Goal: Task Accomplishment & Management: Use online tool/utility

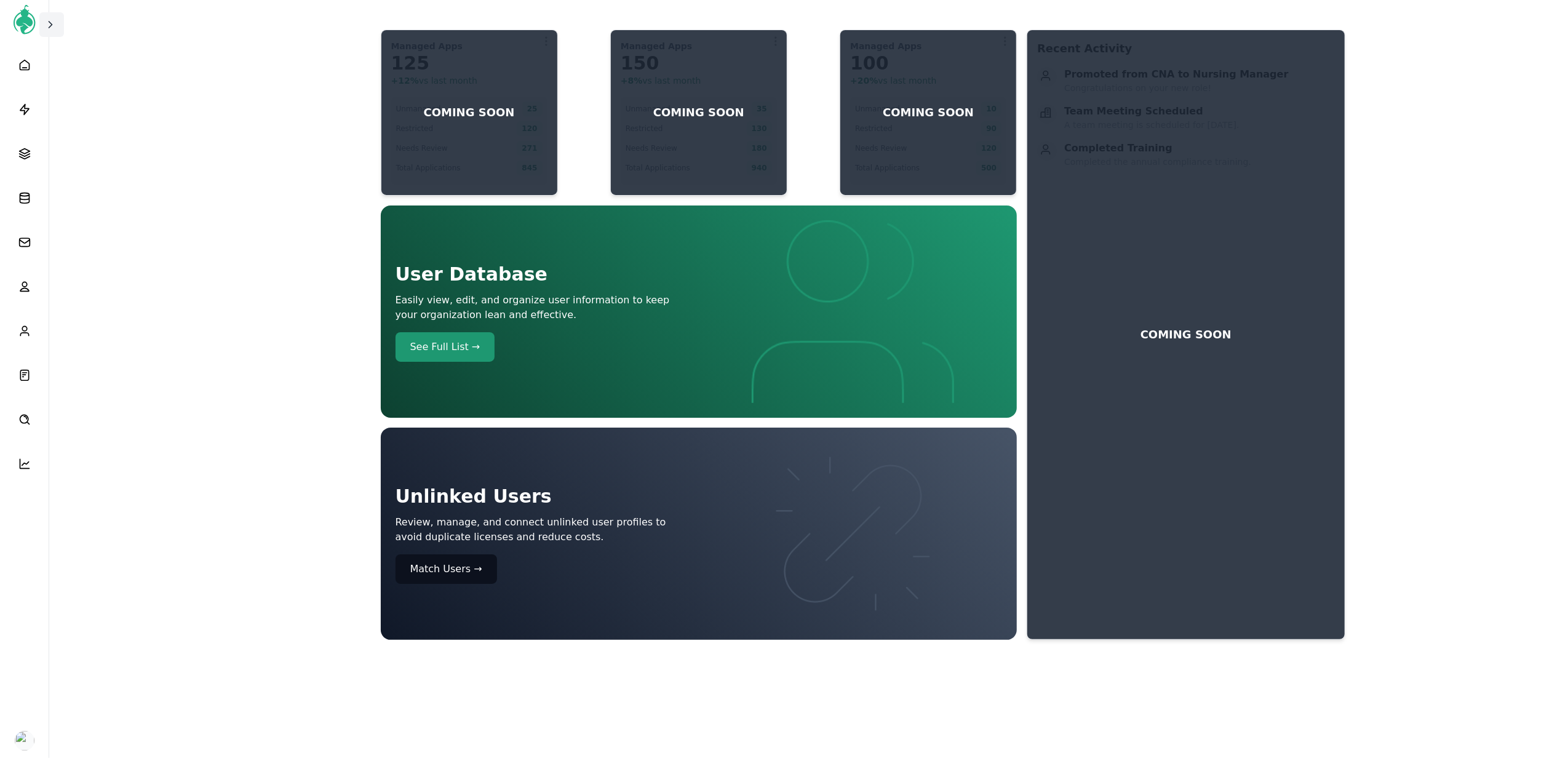
click at [48, 33] on button at bounding box center [51, 24] width 24 height 24
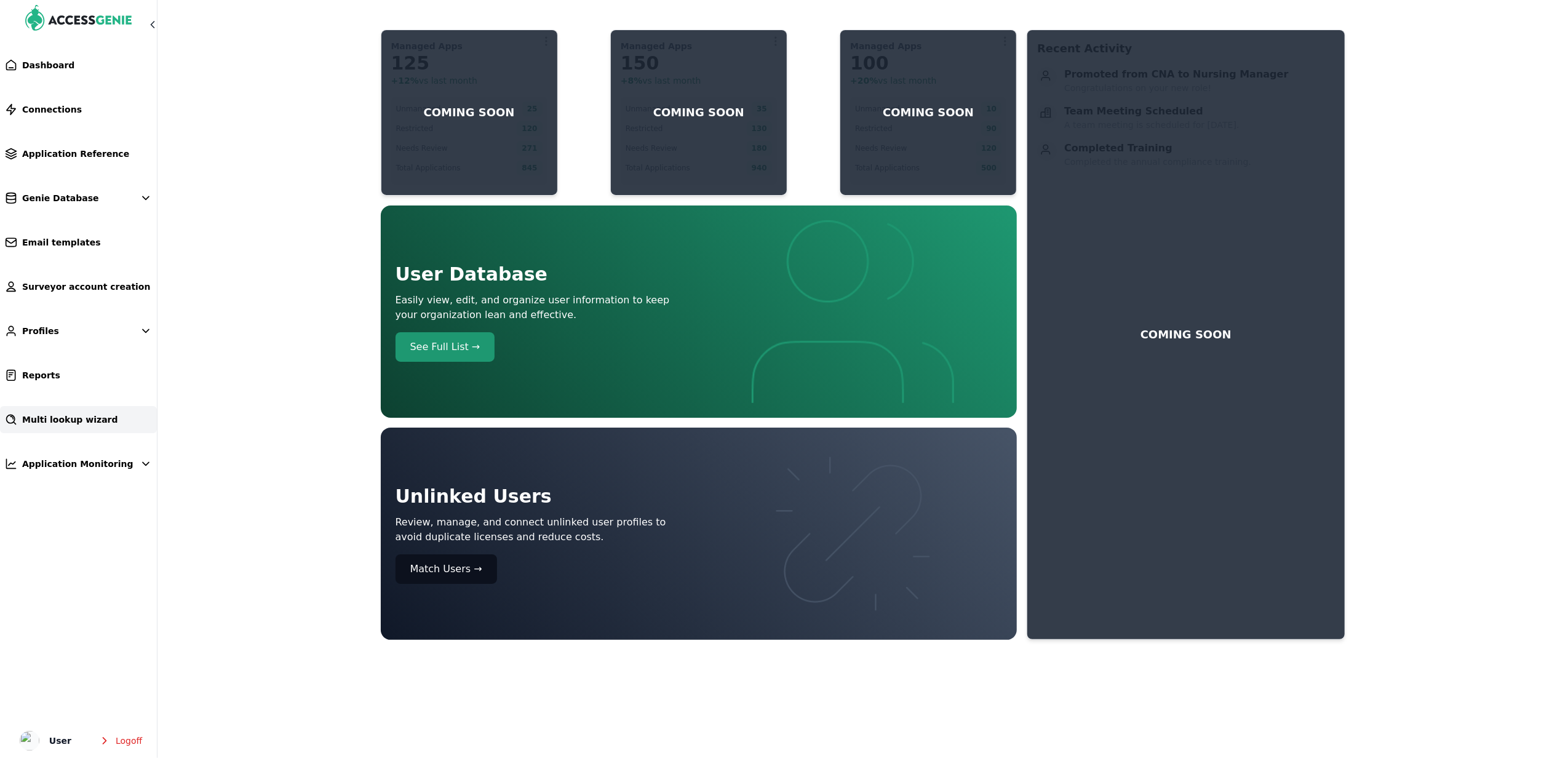
click at [92, 414] on span "Multi lookup wizard" at bounding box center [69, 419] width 96 height 12
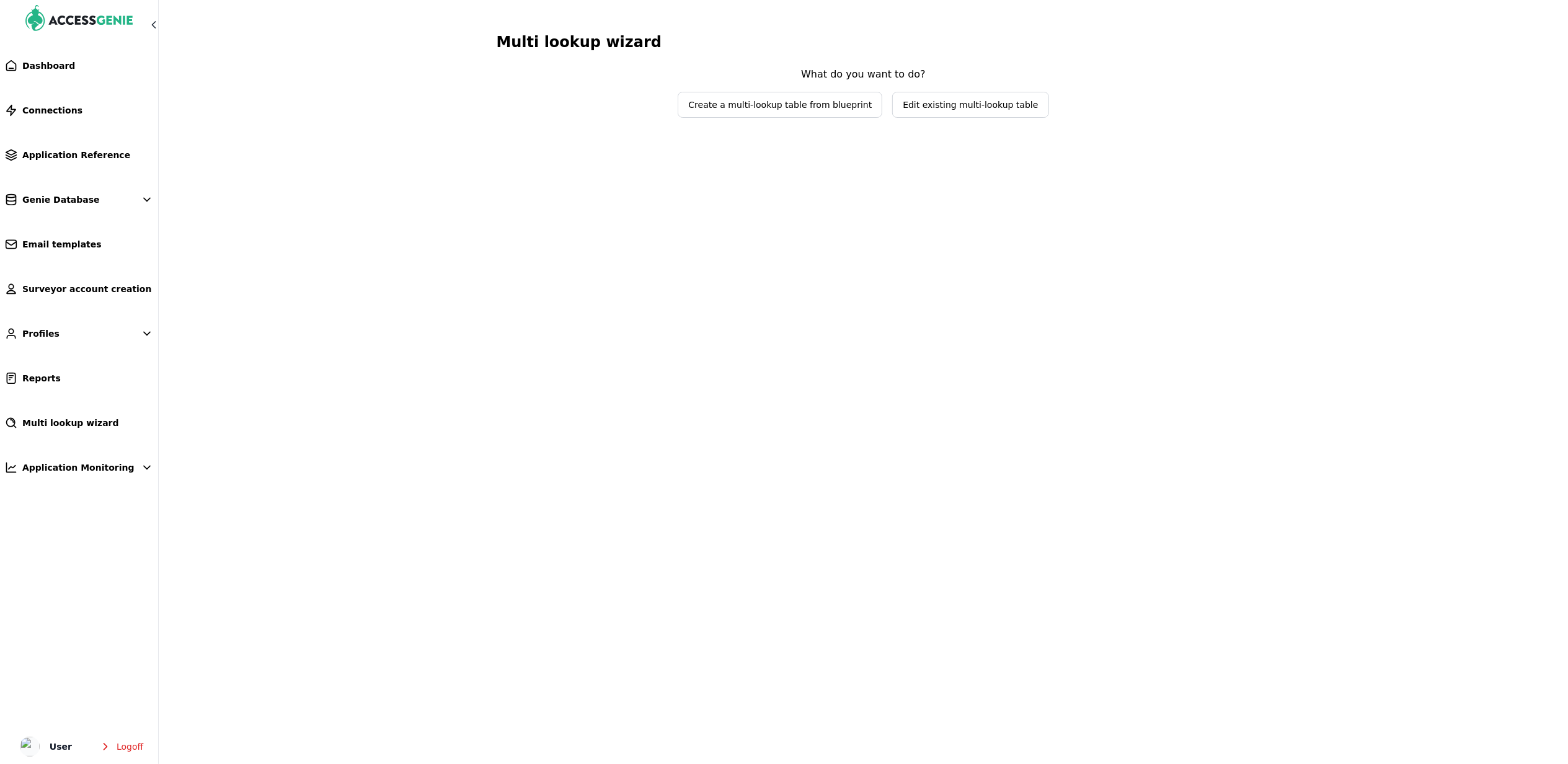
click at [990, 105] on span "Edit existing multi-lookup table" at bounding box center [970, 104] width 135 height 12
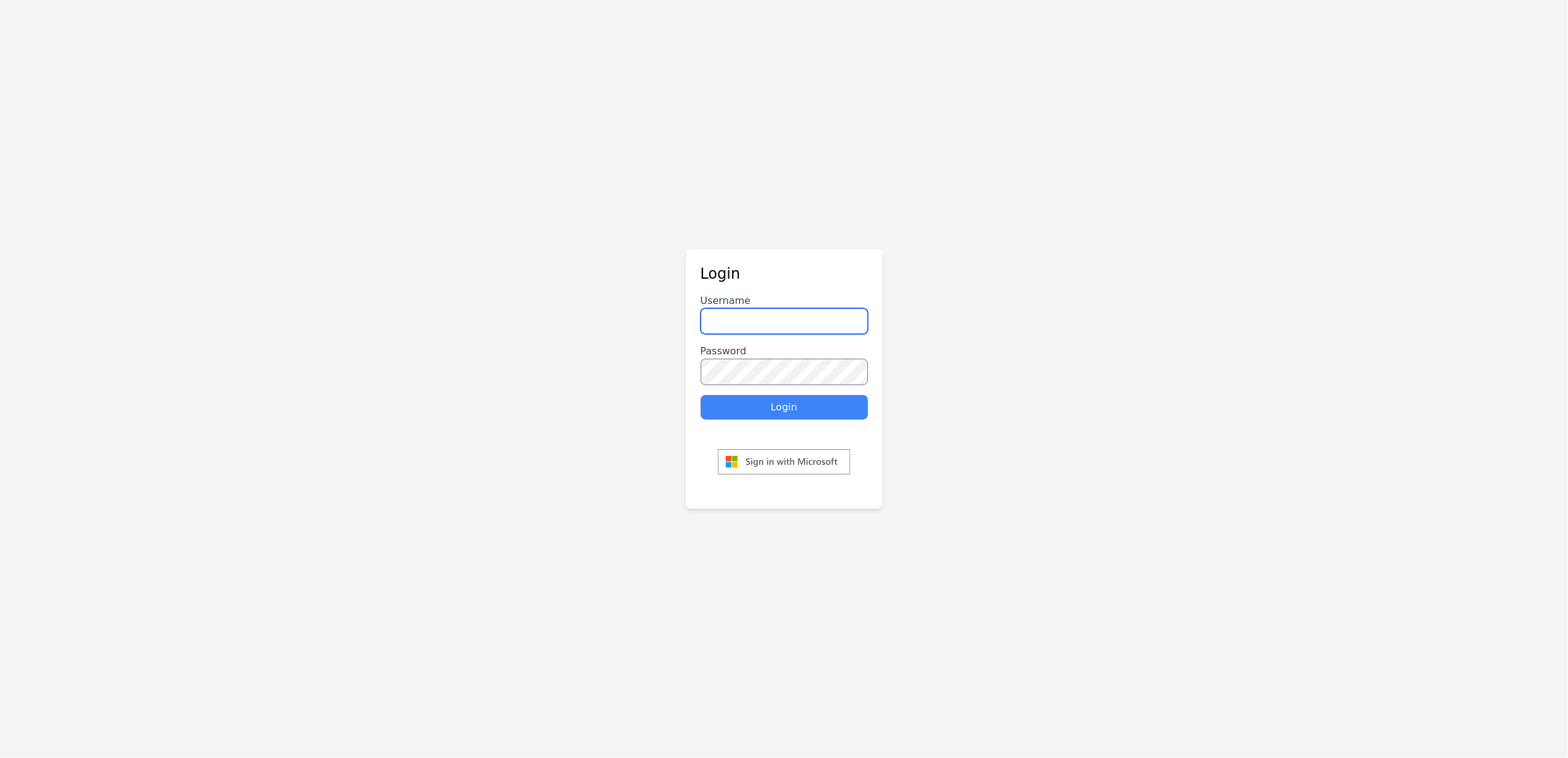
type input "******"
click at [806, 405] on button "Login" at bounding box center [784, 407] width 167 height 24
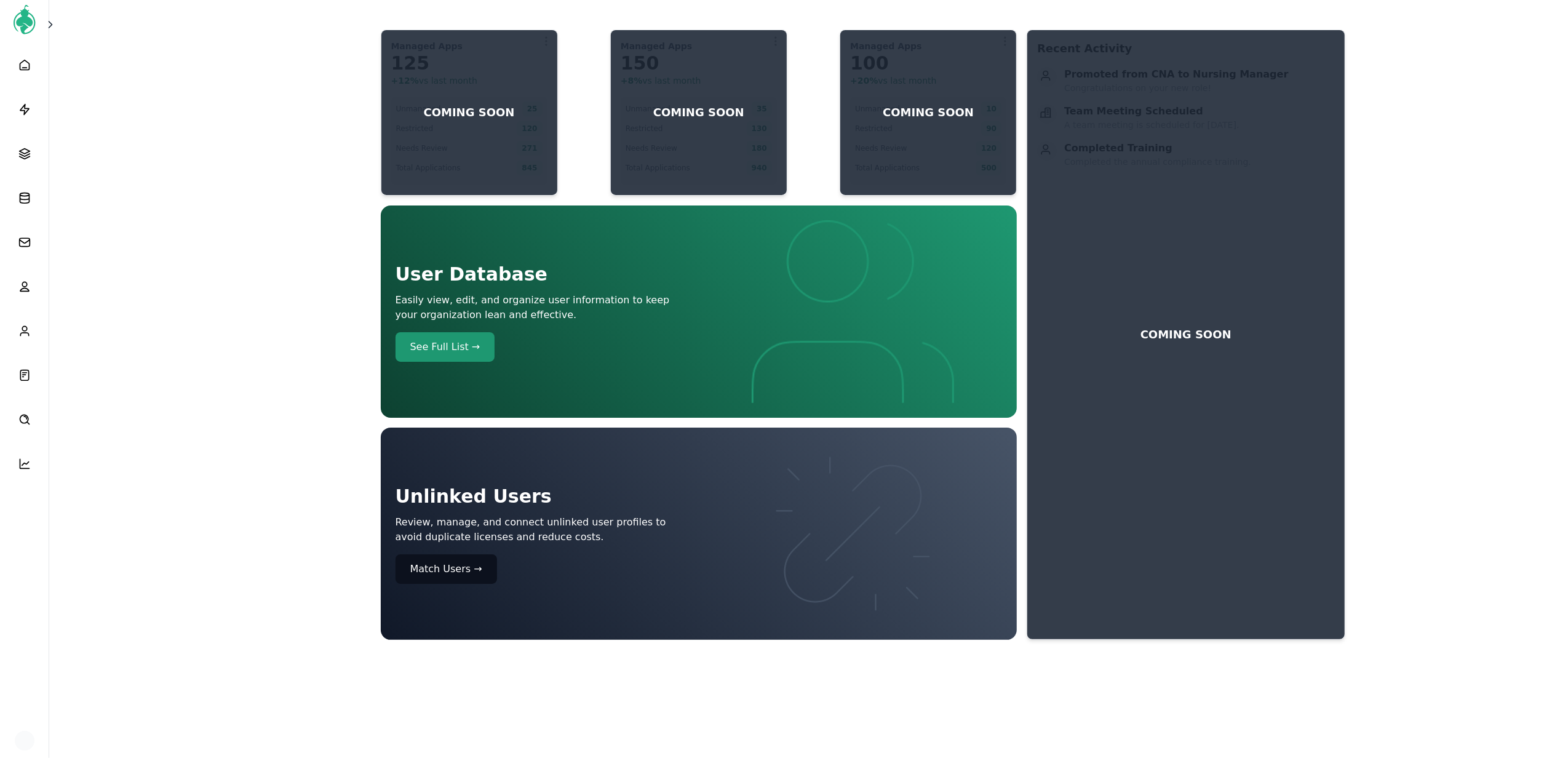
click at [52, 11] on main "Managed Apps 125 + 12 % vs last month Unmanaged 25 Restricted 120 Needs Review …" at bounding box center [784, 332] width 1568 height 664
click at [52, 12] on button at bounding box center [51, 24] width 24 height 24
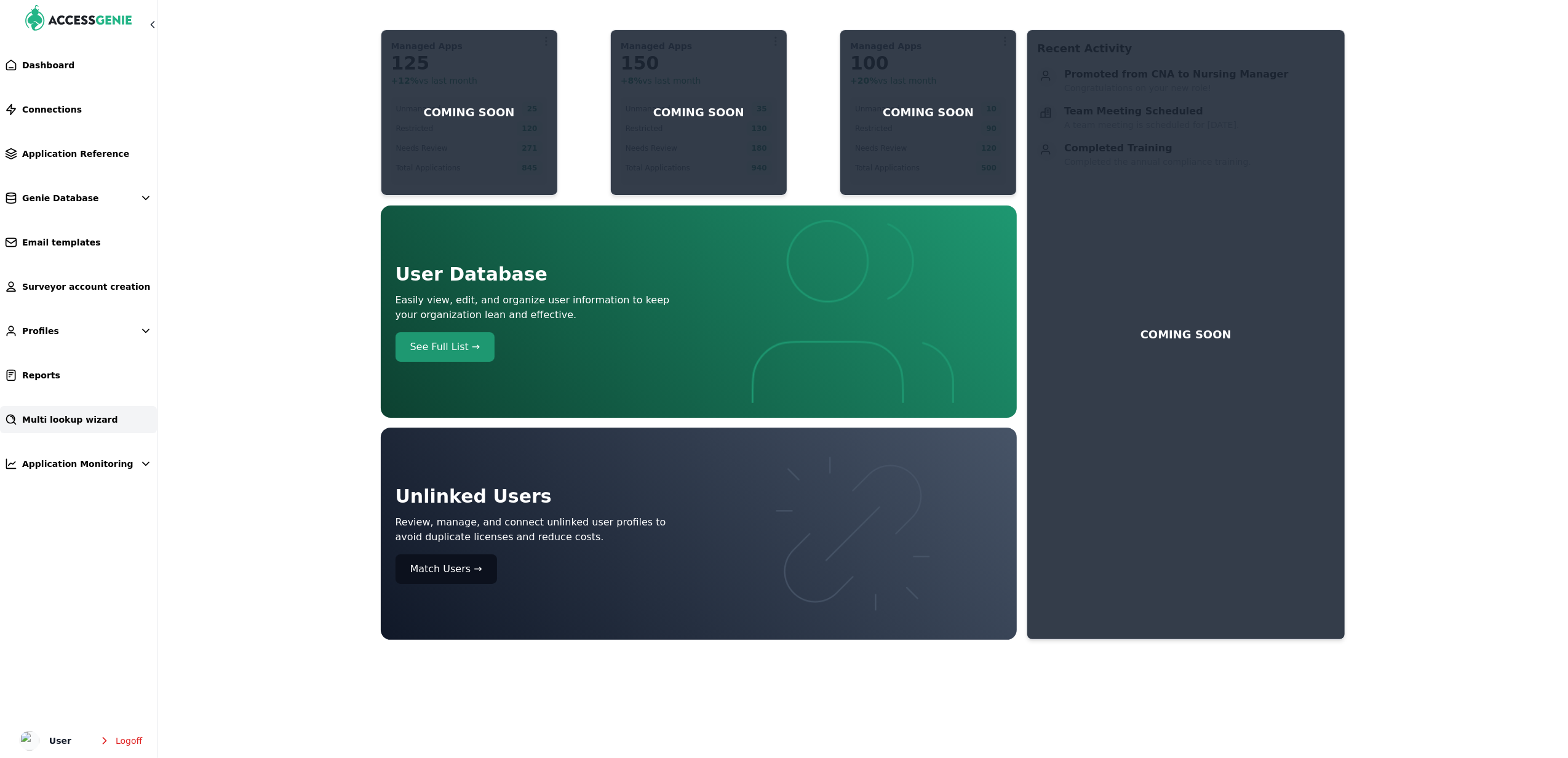
click at [86, 412] on link "Multi lookup wizard" at bounding box center [78, 419] width 157 height 27
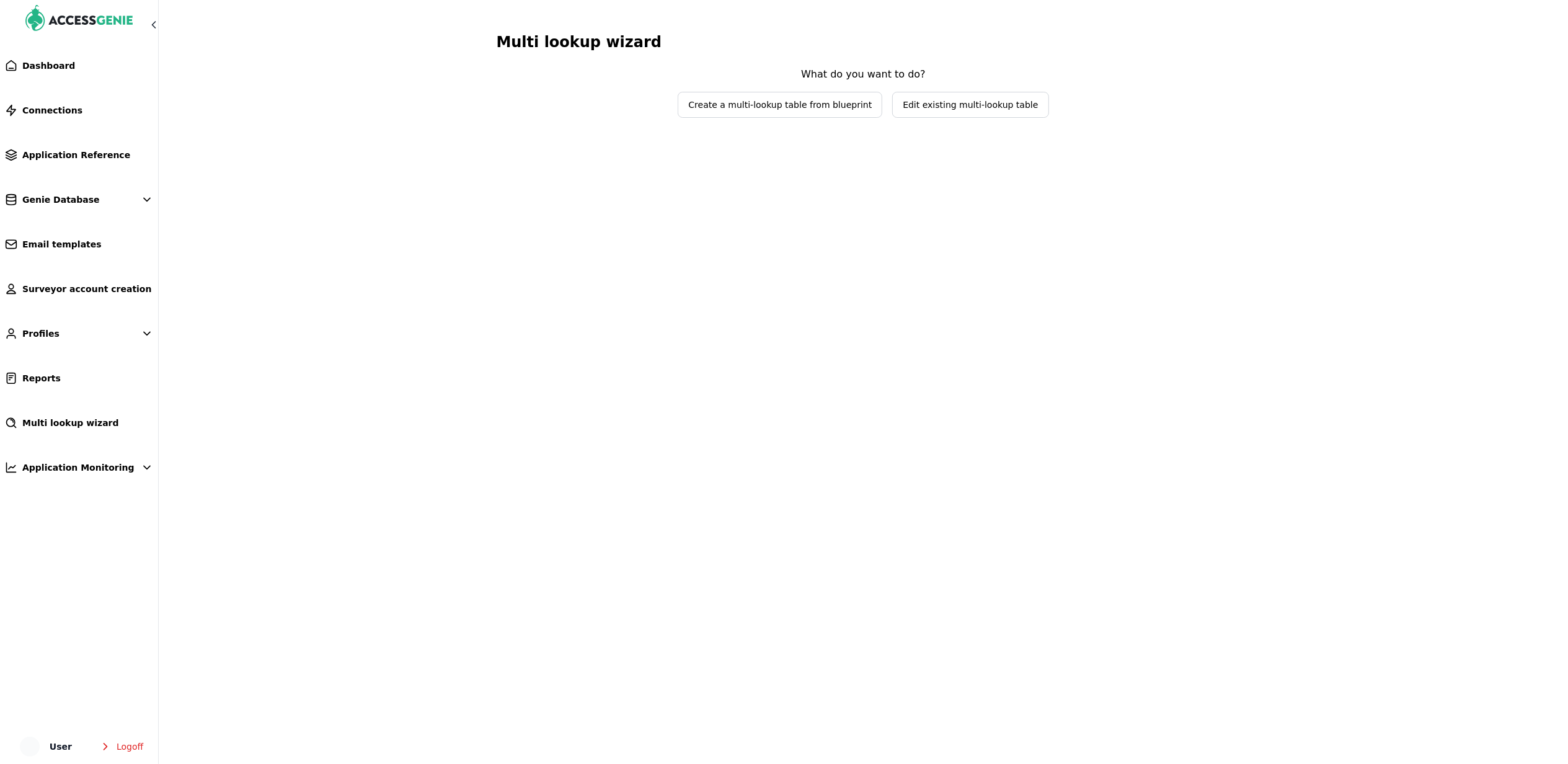
click at [934, 115] on span "Edit existing multi-lookup table" at bounding box center [970, 105] width 155 height 25
click at [846, 87] on span "Select lookup table to edit" at bounding box center [863, 80] width 185 height 25
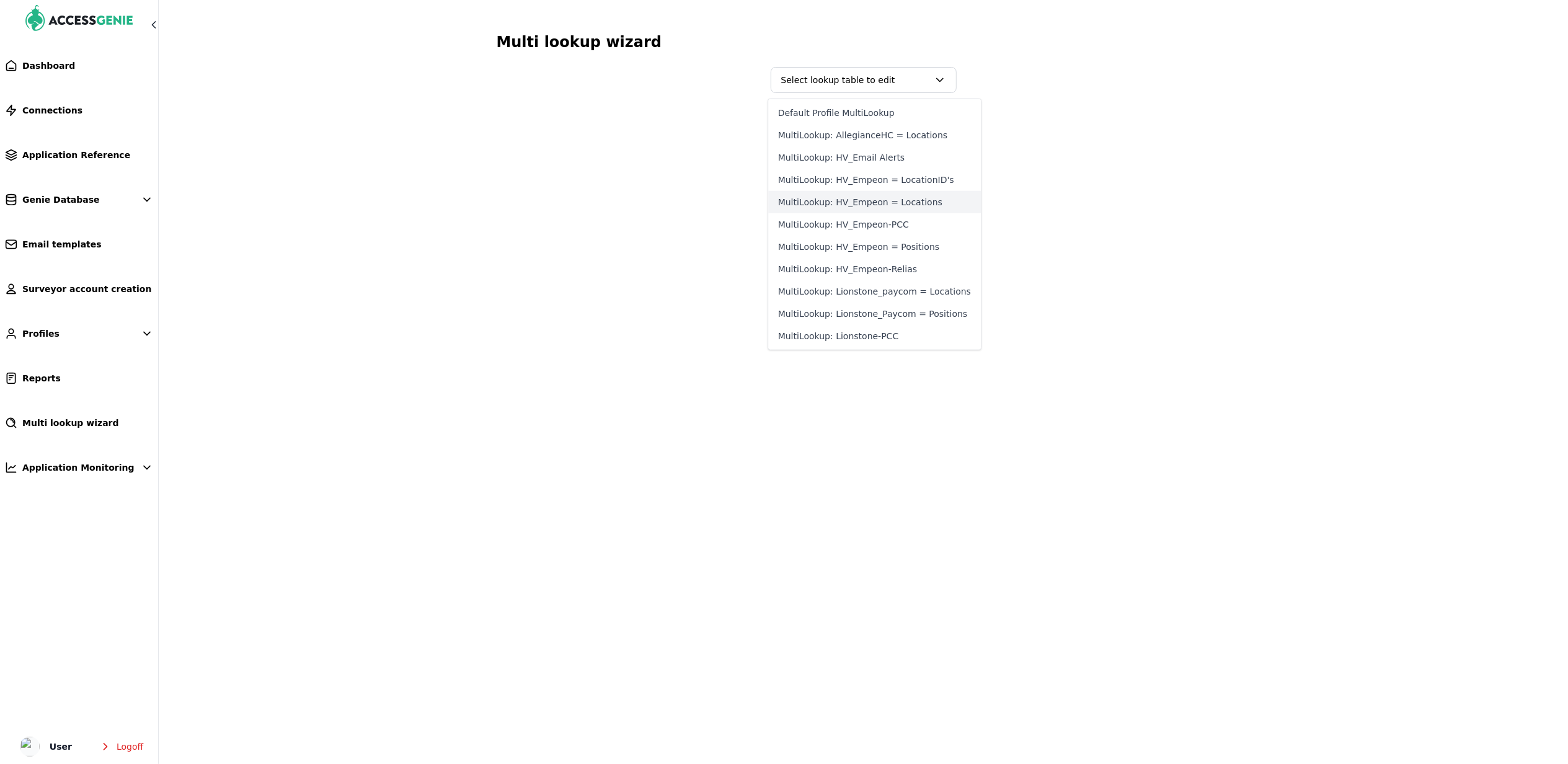
click at [894, 201] on button "MultiLookup: HV_Empeon = Locations" at bounding box center [874, 202] width 212 height 22
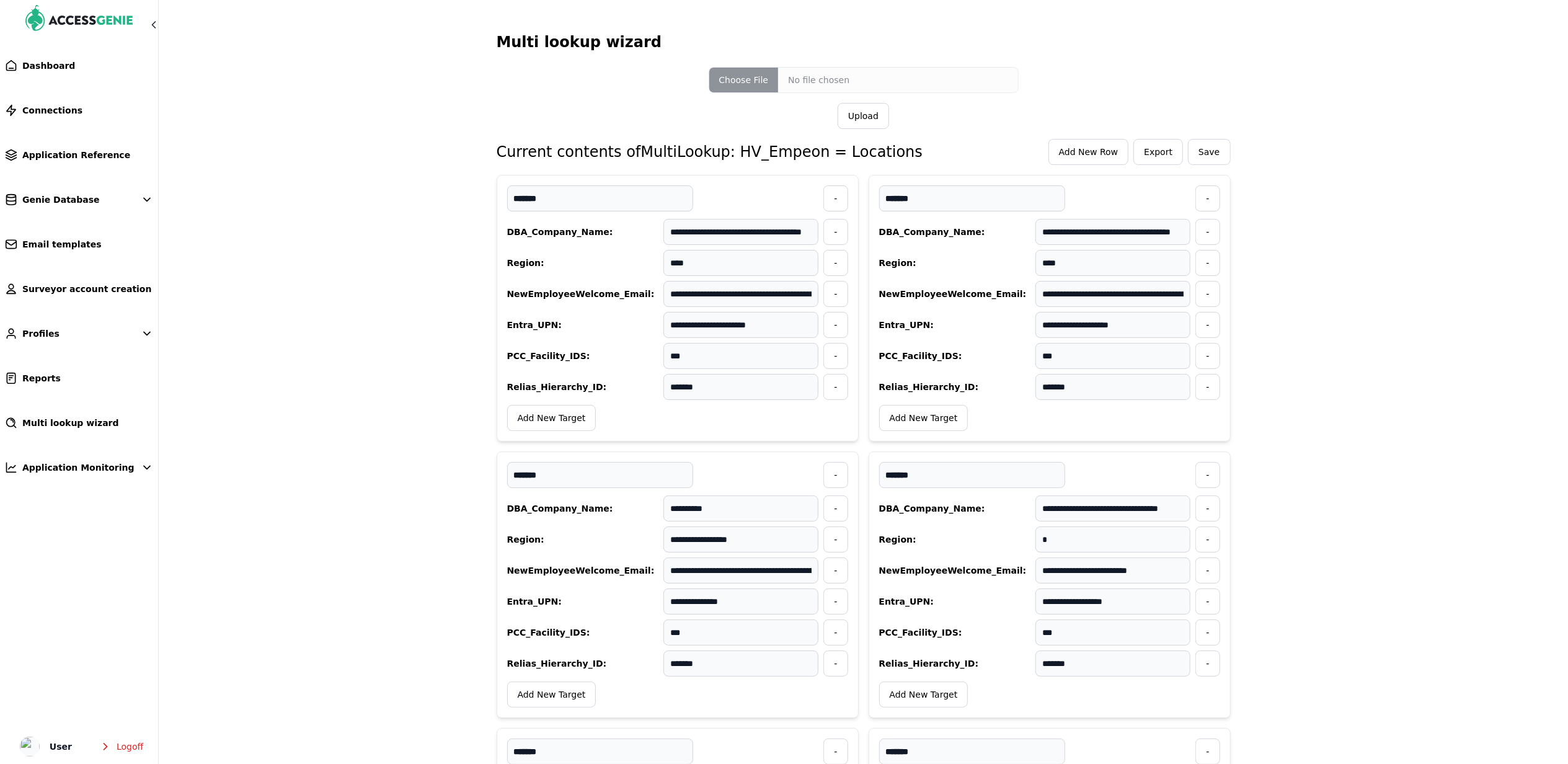
scroll to position [849, 0]
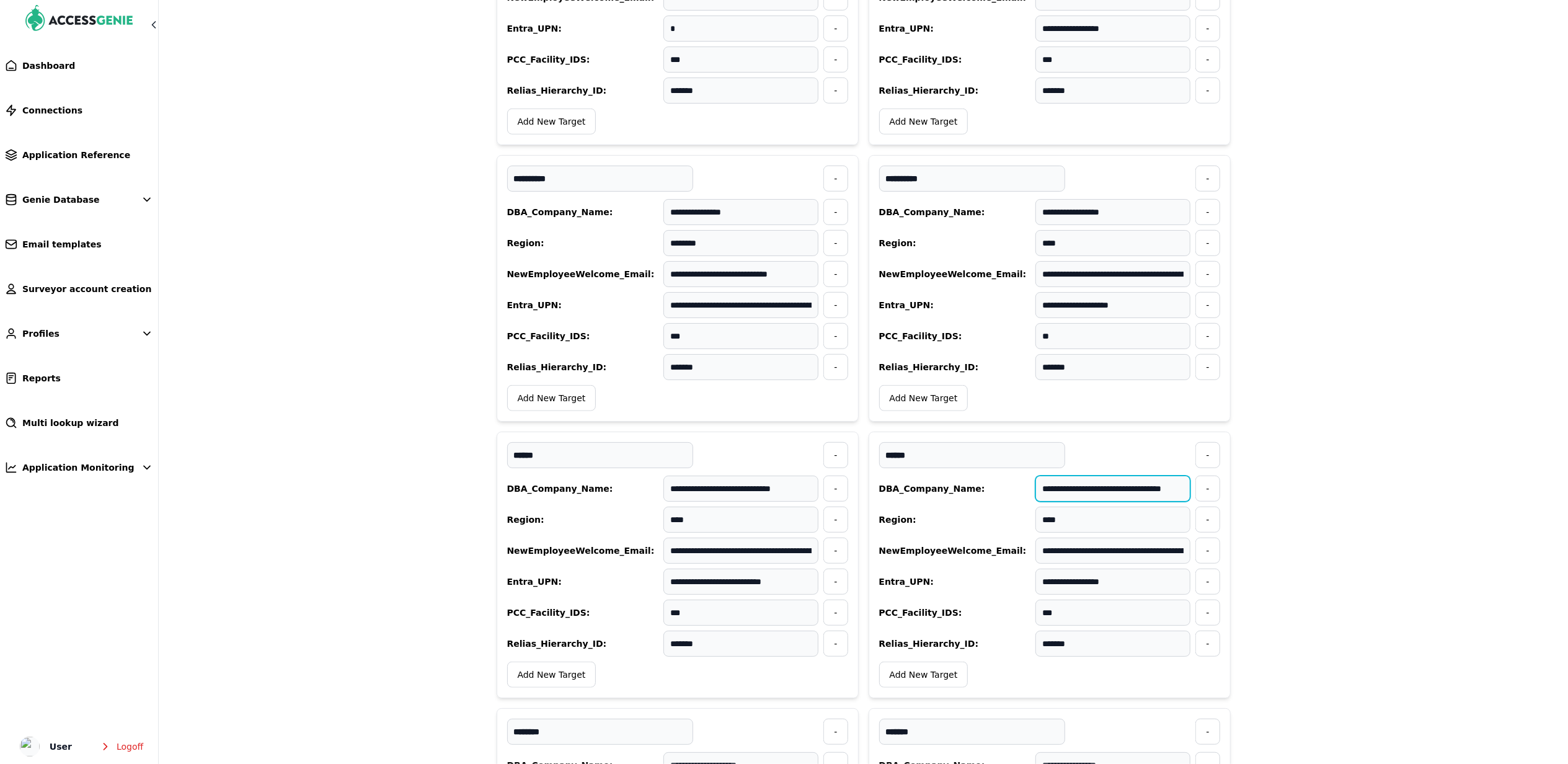
click at [1082, 502] on input "**********" at bounding box center [1113, 488] width 155 height 26
